Goal: Complete application form: Complete application form

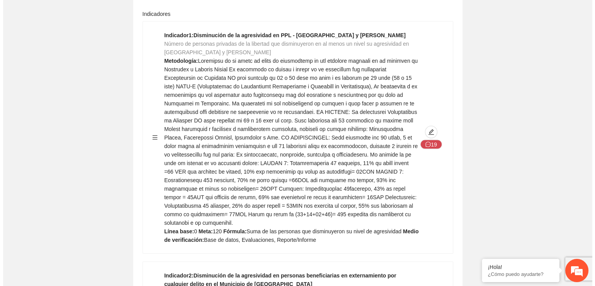
scroll to position [1618, 0]
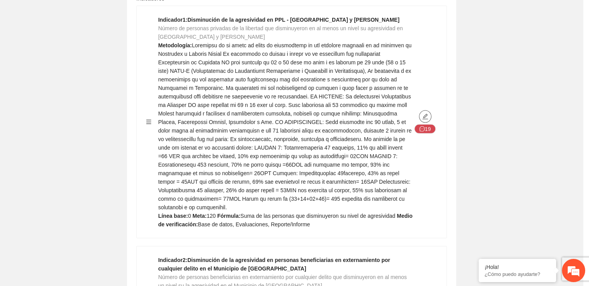
type textarea "*"
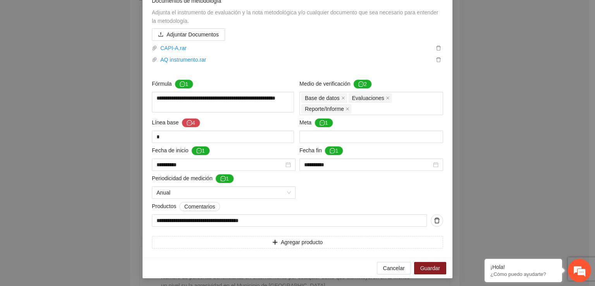
scroll to position [464, 0]
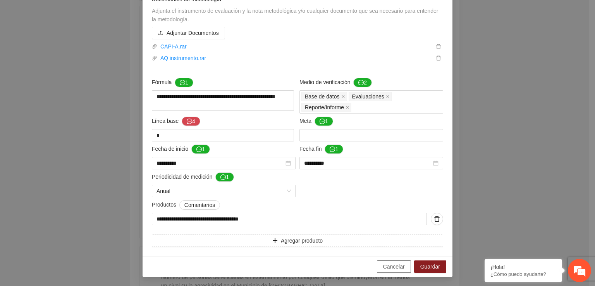
click at [386, 269] on span "Cancelar" at bounding box center [394, 266] width 22 height 9
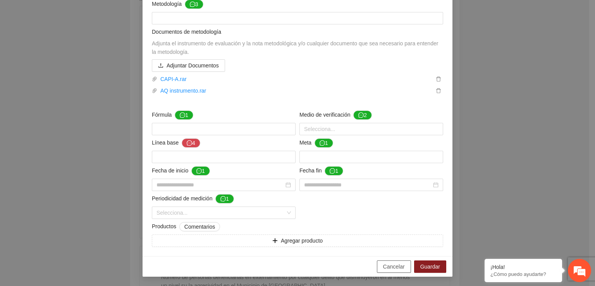
scroll to position [87, 0]
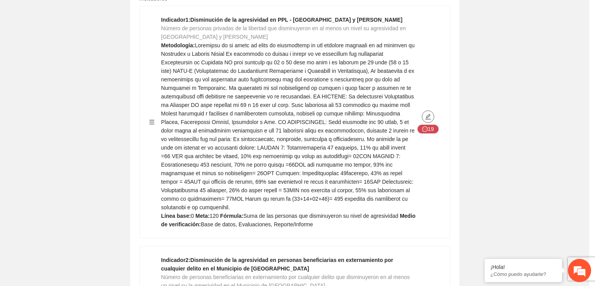
type textarea "*"
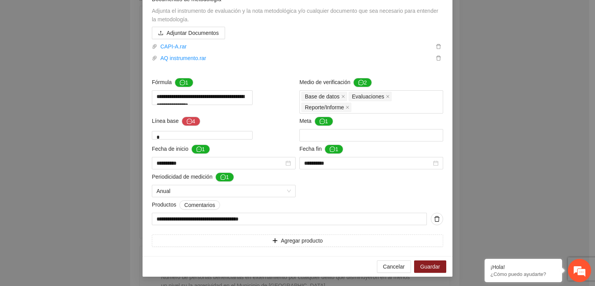
scroll to position [462, 0]
click at [390, 271] on span "Cancelar" at bounding box center [394, 266] width 22 height 9
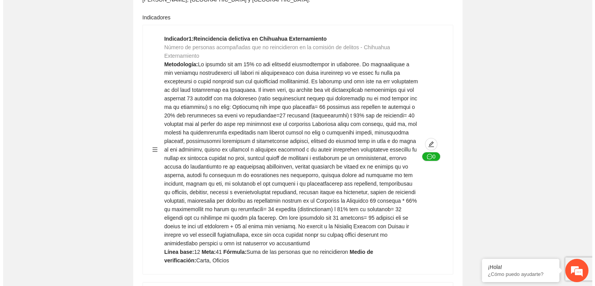
scroll to position [149, 0]
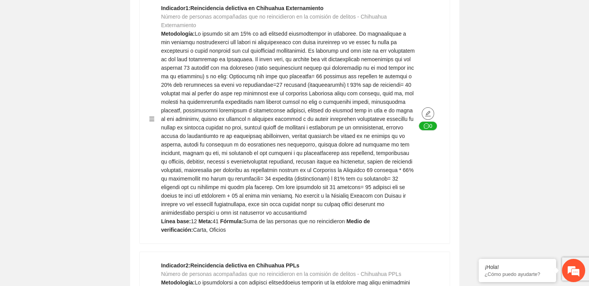
click at [426, 114] on icon "edit" at bounding box center [427, 113] width 5 height 5
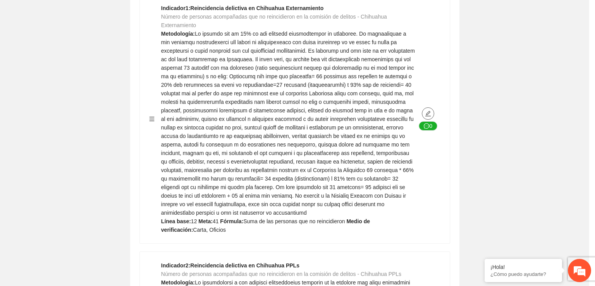
type textarea "**"
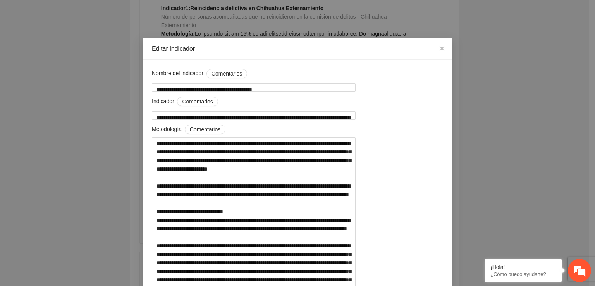
scroll to position [0, 0]
drag, startPoint x: 414, startPoint y: 116, endPoint x: 161, endPoint y: 107, distance: 252.2
click at [161, 107] on div "**********" at bounding box center [297, 109] width 291 height 25
click at [155, 113] on textarea "**********" at bounding box center [254, 116] width 204 height 9
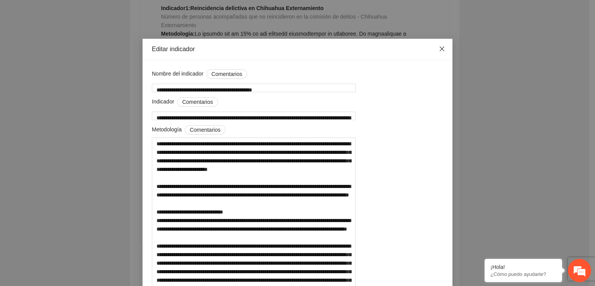
click at [439, 47] on icon "close" at bounding box center [442, 49] width 6 height 6
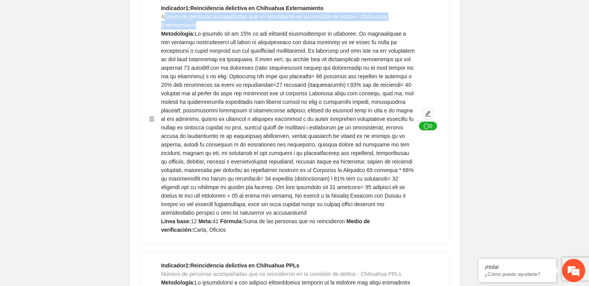
drag, startPoint x: 163, startPoint y: 16, endPoint x: 194, endPoint y: 24, distance: 32.7
click at [194, 24] on span "Número de personas acompañadas que no reincidieron en la comisión de delitos - …" at bounding box center [274, 21] width 226 height 15
click at [195, 25] on div "Indicador 1 : Reincidencia delictiva en Chihuahua Externamiento Número de perso…" at bounding box center [288, 119] width 255 height 230
drag, startPoint x: 194, startPoint y: 25, endPoint x: 161, endPoint y: 19, distance: 33.4
click at [161, 19] on span "Número de personas acompañadas que no reincidieron en la comisión de delitos - …" at bounding box center [274, 21] width 226 height 15
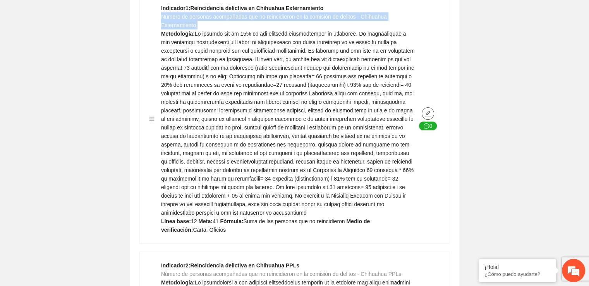
click at [429, 113] on icon "edit" at bounding box center [428, 113] width 6 height 6
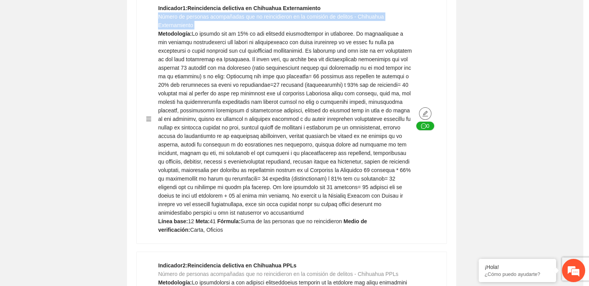
type textarea "**"
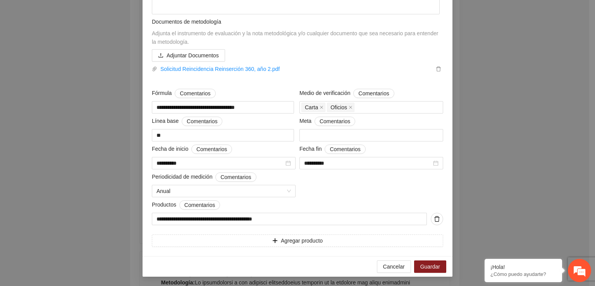
scroll to position [365, 0]
click at [394, 268] on span "Cancelar" at bounding box center [394, 266] width 22 height 9
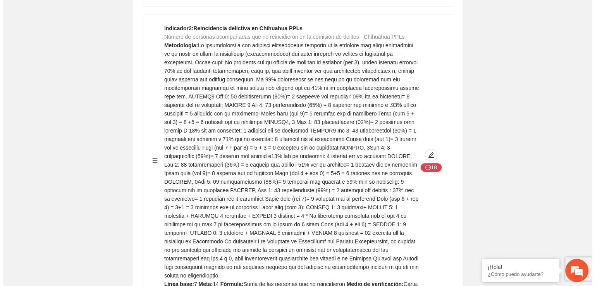
scroll to position [423, 0]
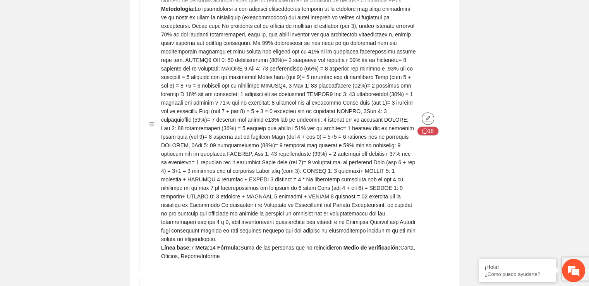
click at [429, 117] on icon "edit" at bounding box center [428, 118] width 6 height 6
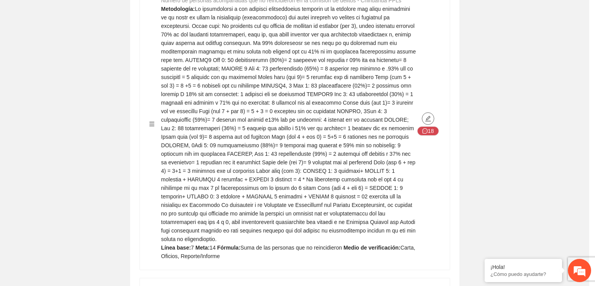
type textarea "*"
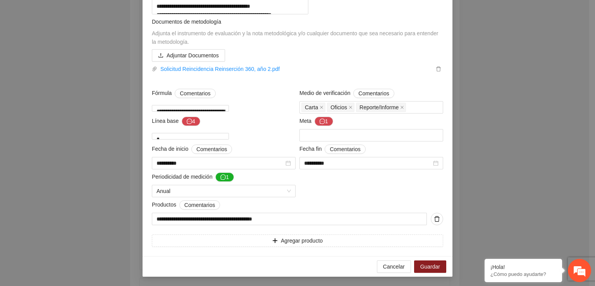
scroll to position [578, 0]
click at [391, 269] on span "Cancelar" at bounding box center [394, 266] width 22 height 9
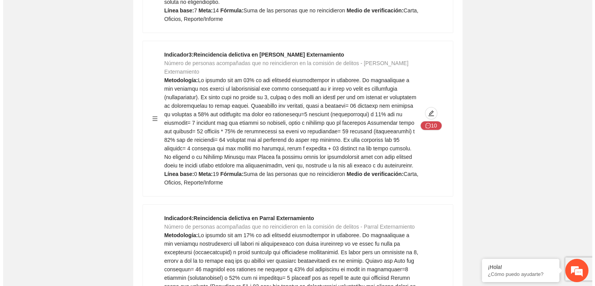
scroll to position [690, 0]
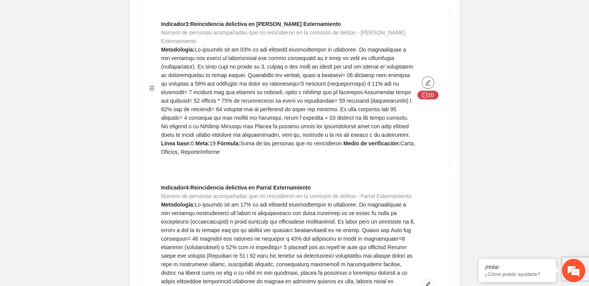
click at [427, 80] on icon "edit" at bounding box center [427, 82] width 5 height 5
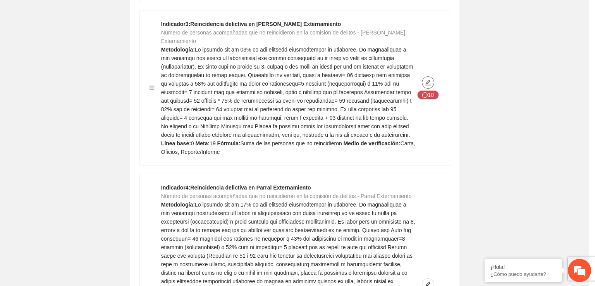
type textarea "*"
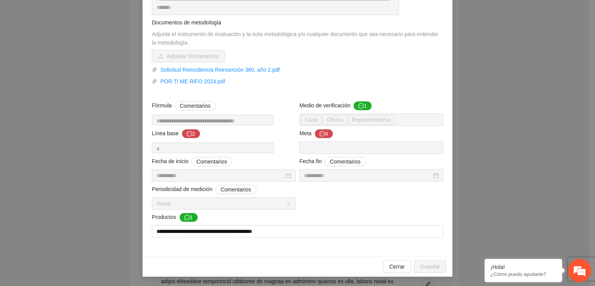
scroll to position [279, 0]
click at [391, 263] on span "Cerrar" at bounding box center [396, 266] width 15 height 9
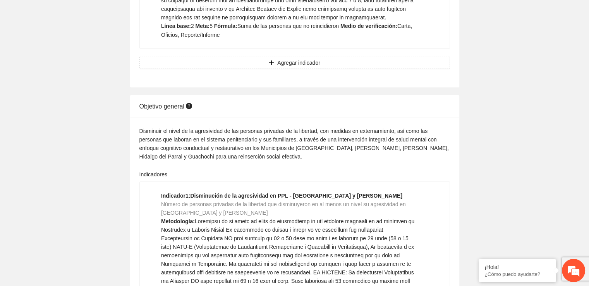
scroll to position [1458, 0]
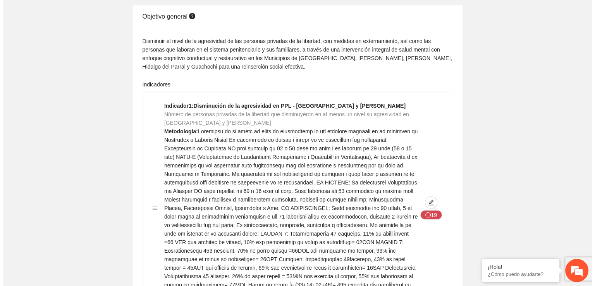
scroll to position [1563, 0]
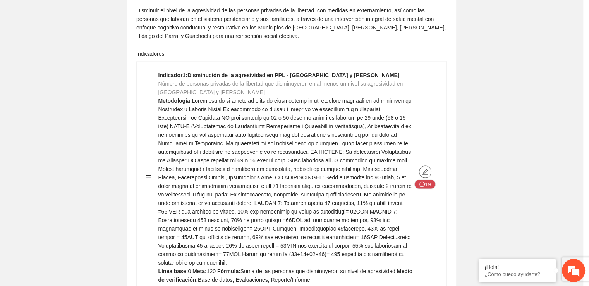
type textarea "*"
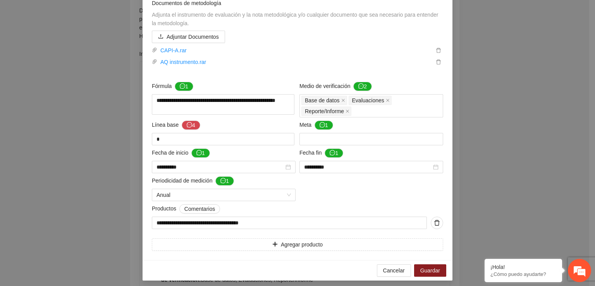
scroll to position [464, 0]
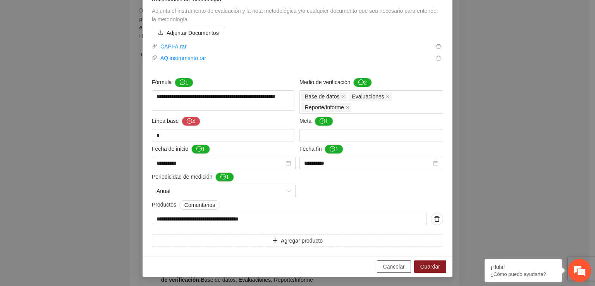
click at [385, 268] on span "Cancelar" at bounding box center [394, 266] width 22 height 9
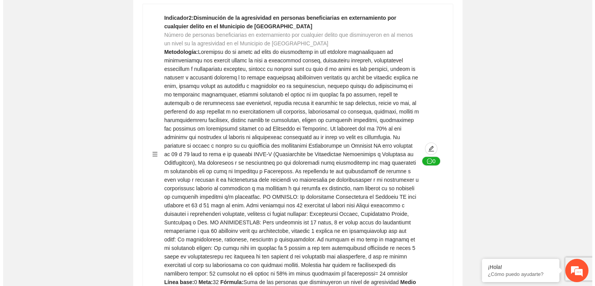
scroll to position [1867, 0]
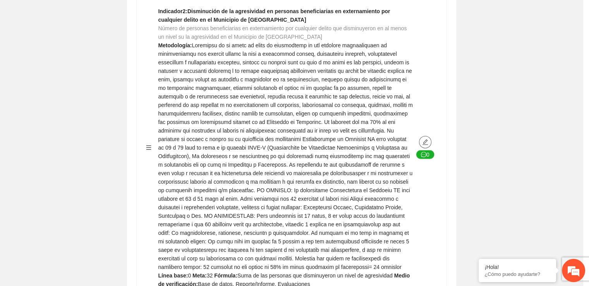
type textarea "*"
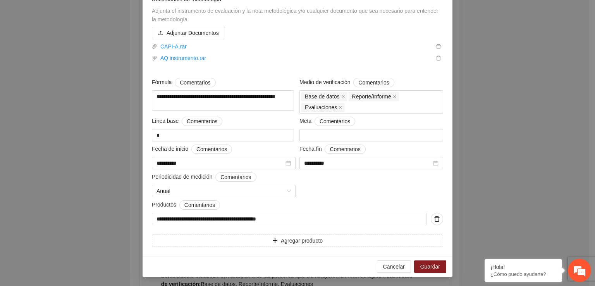
scroll to position [515, 0]
click at [387, 265] on span "Cancelar" at bounding box center [394, 266] width 22 height 9
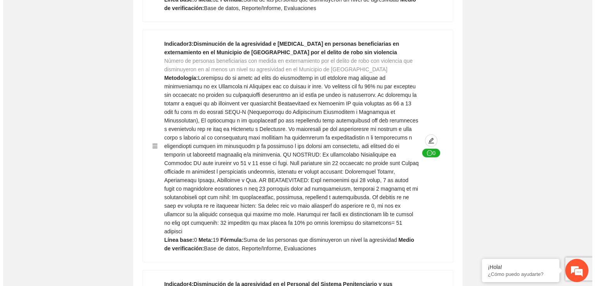
scroll to position [2145, 0]
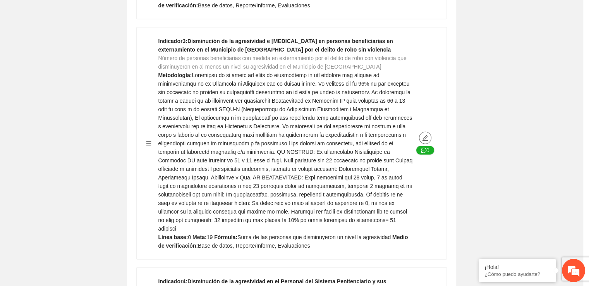
type textarea "*"
type input "**********"
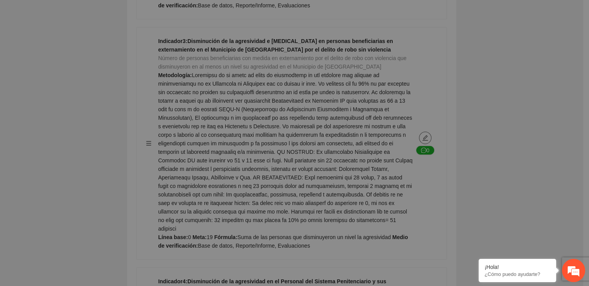
type textarea "*"
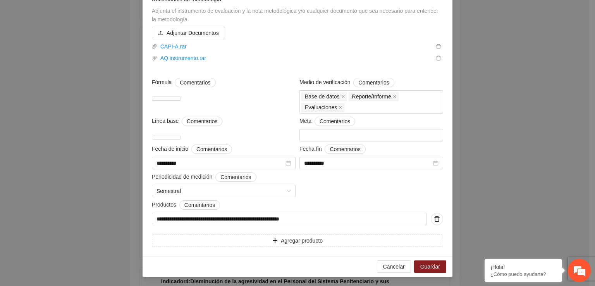
scroll to position [421, 0]
click at [395, 268] on span "Cancelar" at bounding box center [394, 266] width 22 height 9
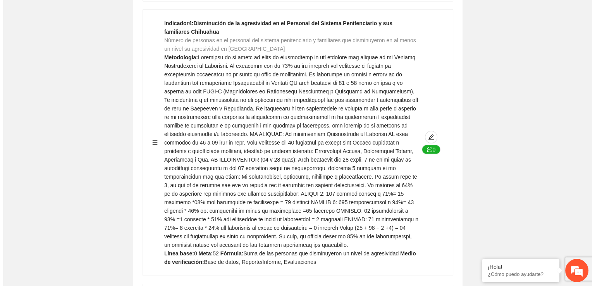
scroll to position [2434, 0]
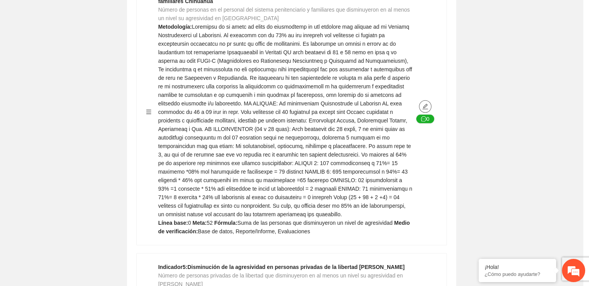
type textarea "*"
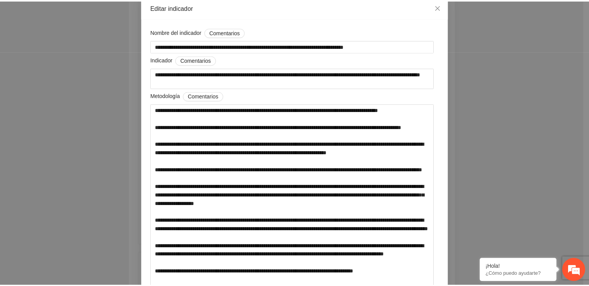
scroll to position [31, 0]
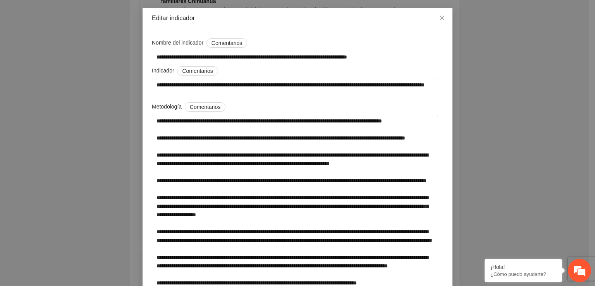
drag, startPoint x: 279, startPoint y: 122, endPoint x: 376, endPoint y: 129, distance: 97.8
click at [376, 129] on textarea at bounding box center [295, 280] width 286 height 330
click at [439, 17] on icon "close" at bounding box center [441, 17] width 5 height 5
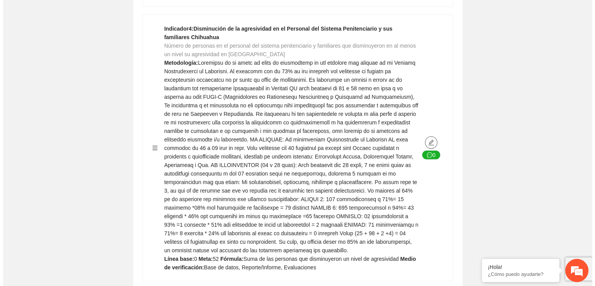
scroll to position [2372, 0]
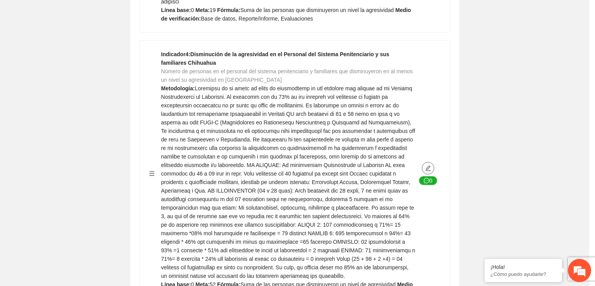
type textarea "*"
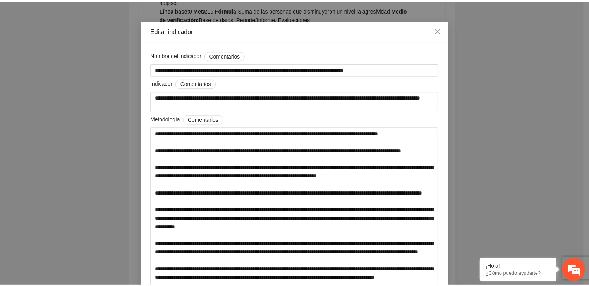
scroll to position [14, 0]
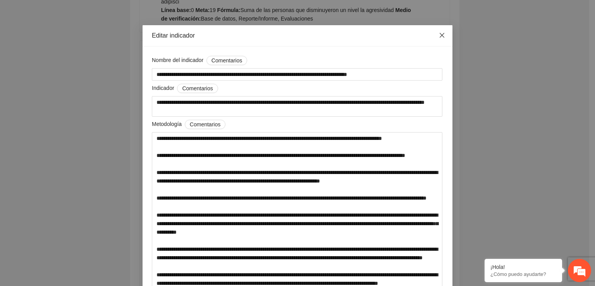
click at [443, 34] on span "Close" at bounding box center [441, 35] width 21 height 21
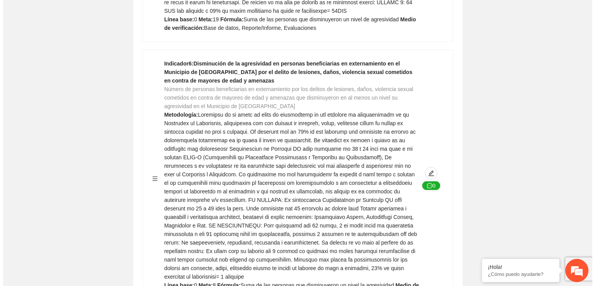
scroll to position [2872, 0]
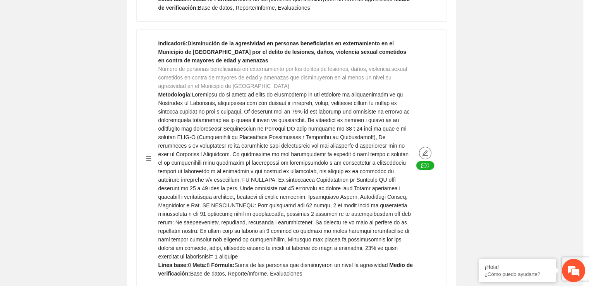
type textarea "*"
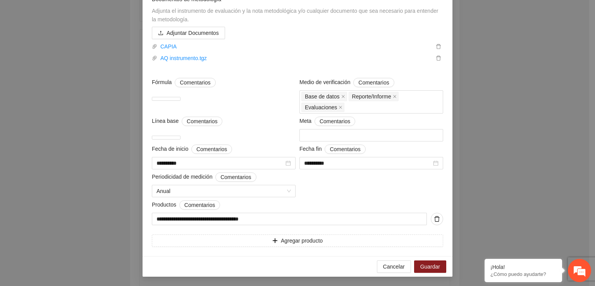
scroll to position [423, 0]
click at [533, 174] on div "**********" at bounding box center [297, 143] width 595 height 286
click at [397, 273] on button "Cancelar" at bounding box center [394, 266] width 34 height 12
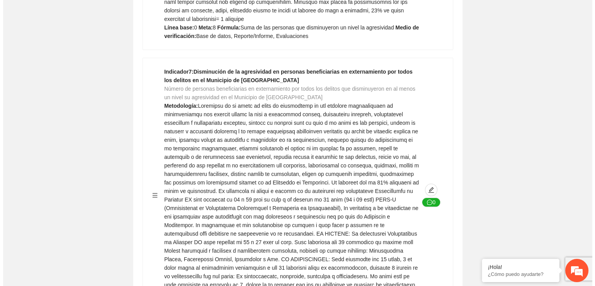
scroll to position [3140, 0]
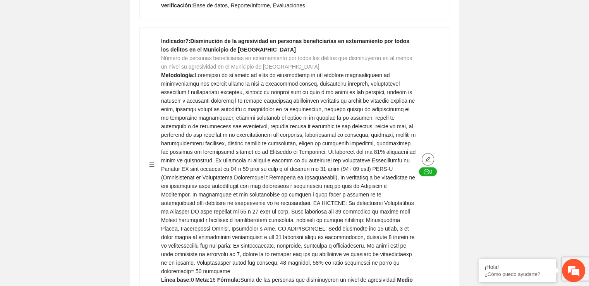
click at [425, 156] on icon "edit" at bounding box center [428, 159] width 6 height 6
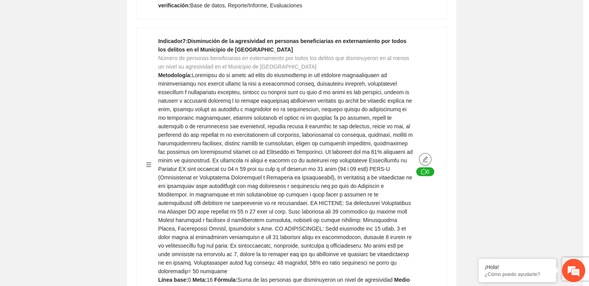
type textarea "*"
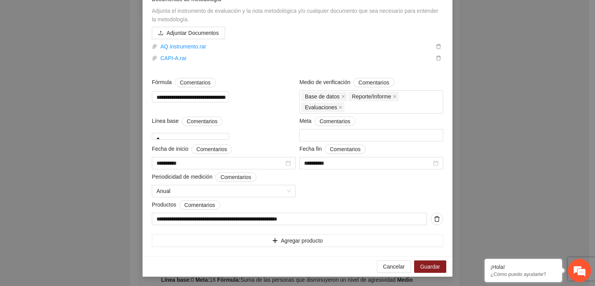
scroll to position [464, 0]
click at [390, 265] on span "Cancelar" at bounding box center [394, 266] width 22 height 9
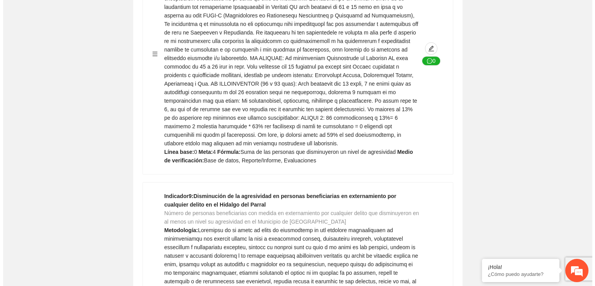
scroll to position [3521, 0]
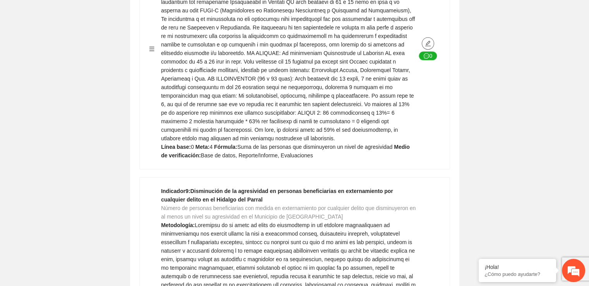
click at [428, 40] on icon "edit" at bounding box center [428, 43] width 6 height 6
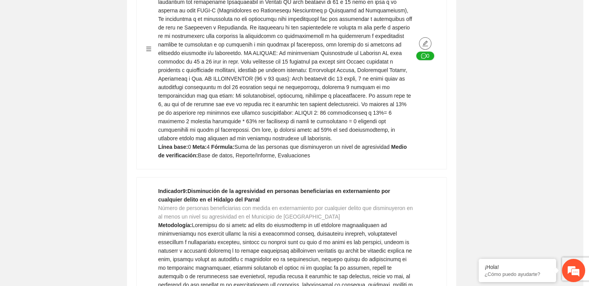
type textarea "*"
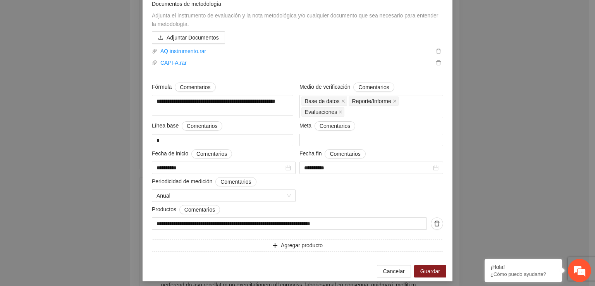
scroll to position [464, 0]
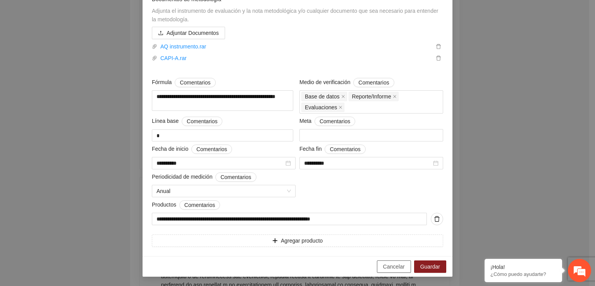
click at [396, 265] on span "Cancelar" at bounding box center [394, 266] width 22 height 9
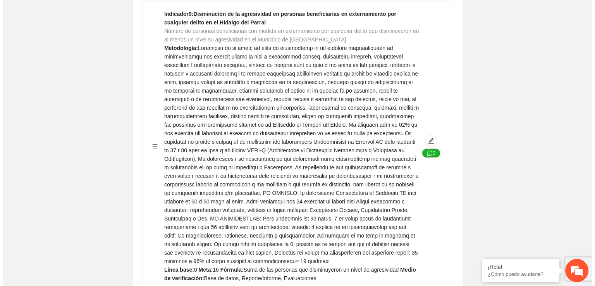
scroll to position [3701, 0]
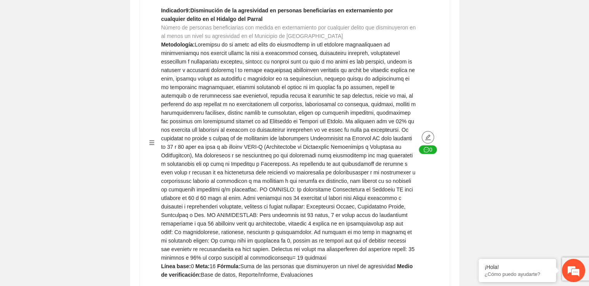
click at [430, 134] on icon "edit" at bounding box center [428, 137] width 6 height 6
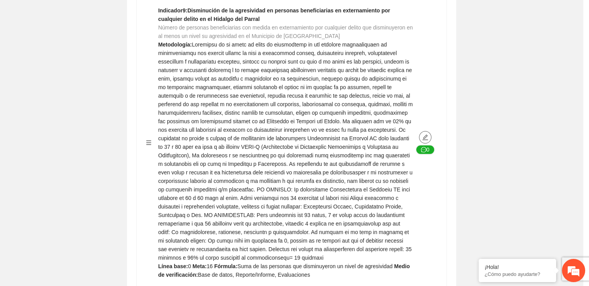
type textarea "*"
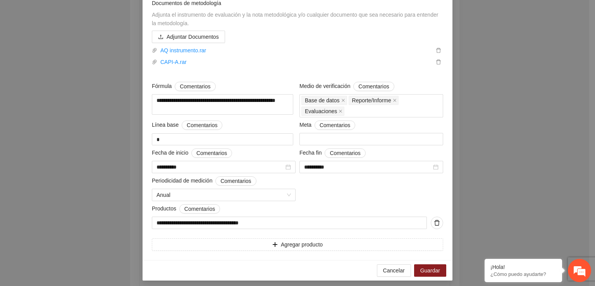
scroll to position [489, 0]
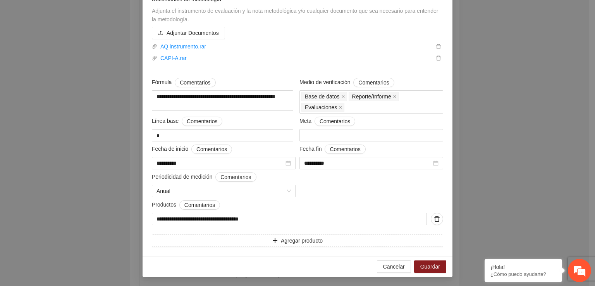
click at [515, 130] on div "**********" at bounding box center [297, 143] width 595 height 286
click at [393, 264] on span "Cancelar" at bounding box center [394, 266] width 22 height 9
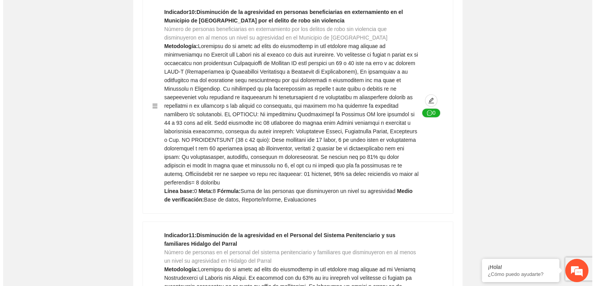
scroll to position [4030, 0]
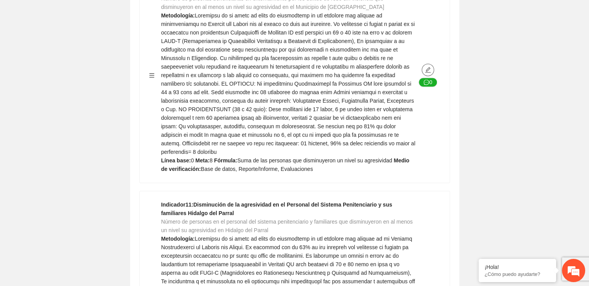
click at [427, 67] on icon "edit" at bounding box center [428, 70] width 6 height 6
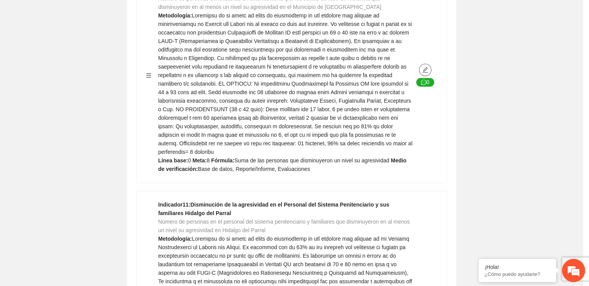
type textarea "*"
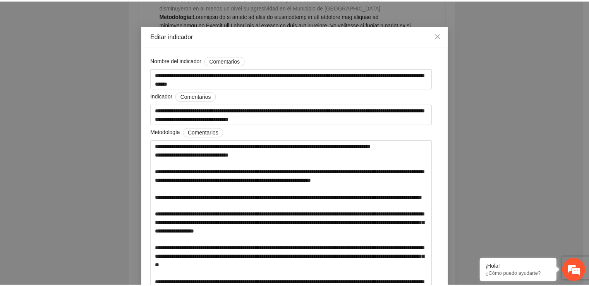
scroll to position [0, 0]
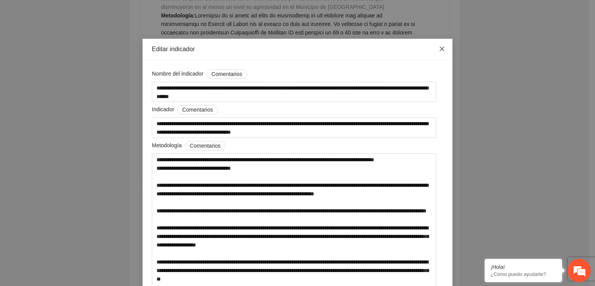
click at [441, 49] on icon "close" at bounding box center [442, 49] width 6 height 6
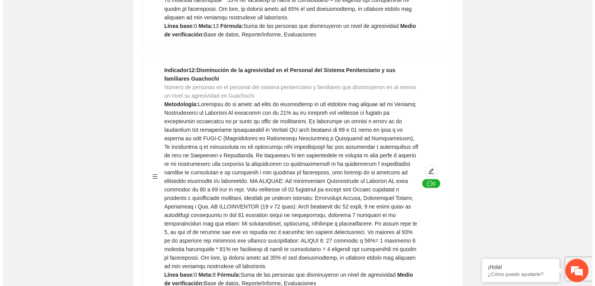
scroll to position [4417, 0]
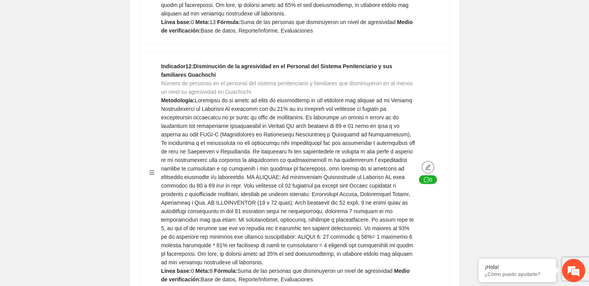
click at [426, 165] on icon "edit" at bounding box center [427, 167] width 5 height 5
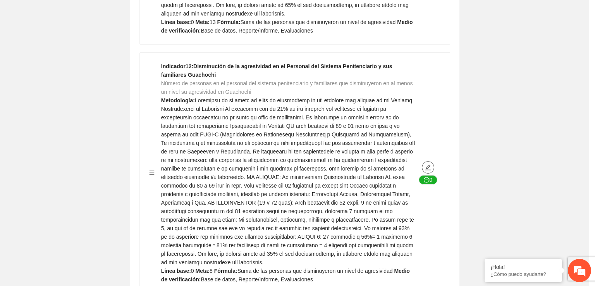
type textarea "*"
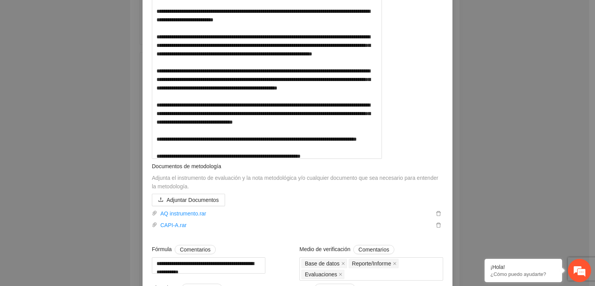
scroll to position [223, 0]
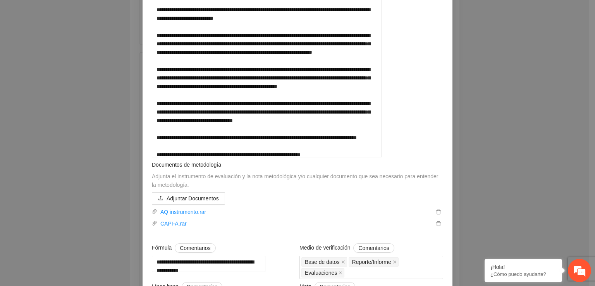
click at [508, 188] on div "**********" at bounding box center [297, 143] width 595 height 286
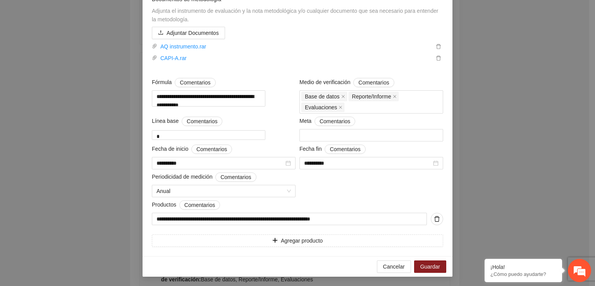
scroll to position [455, 0]
click at [389, 267] on span "Cancelar" at bounding box center [394, 266] width 22 height 9
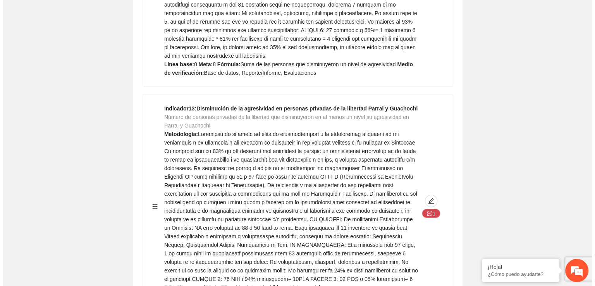
scroll to position [4715, 0]
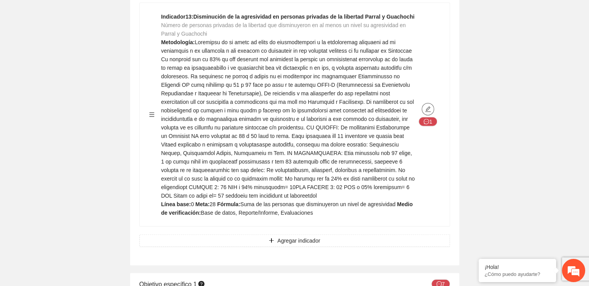
click at [431, 106] on span "edit" at bounding box center [428, 109] width 12 height 6
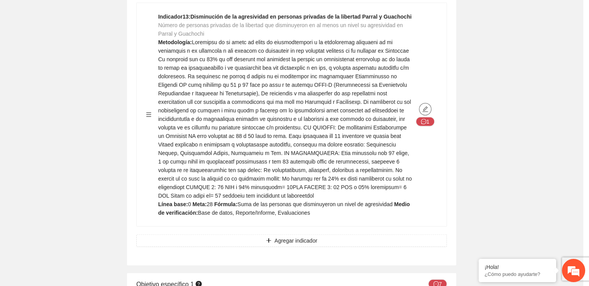
type textarea "*"
type input "**********"
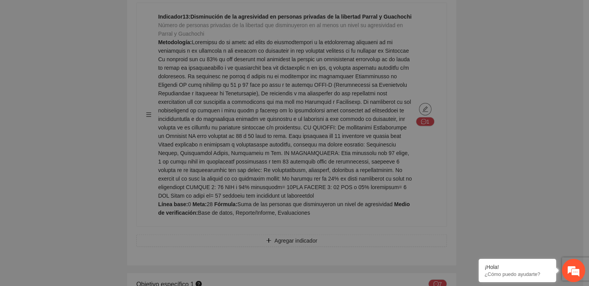
type textarea "*"
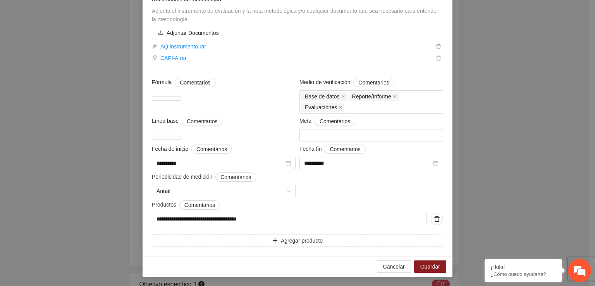
scroll to position [430, 0]
click at [388, 268] on span "Cancelar" at bounding box center [394, 266] width 22 height 9
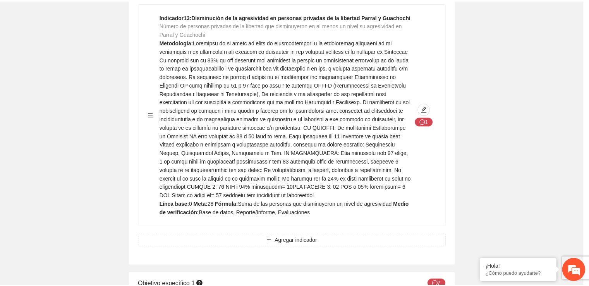
scroll to position [87, 0]
